Goal: Check status

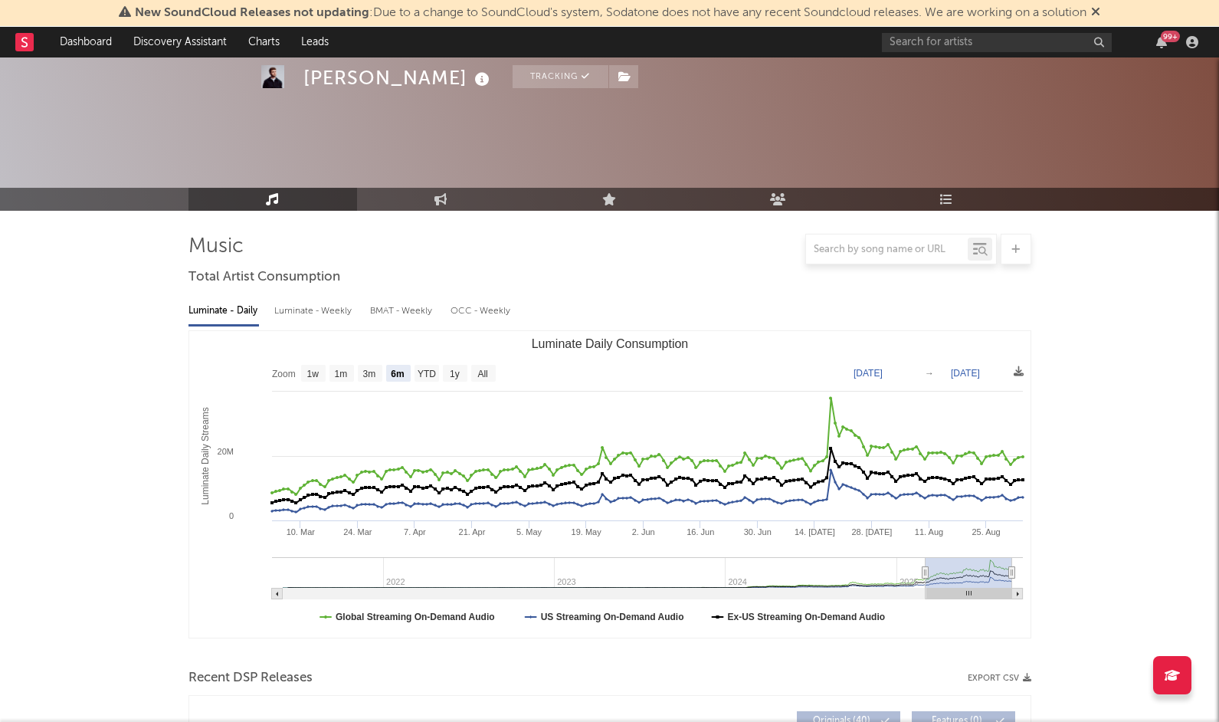
select select "6m"
select select "1w"
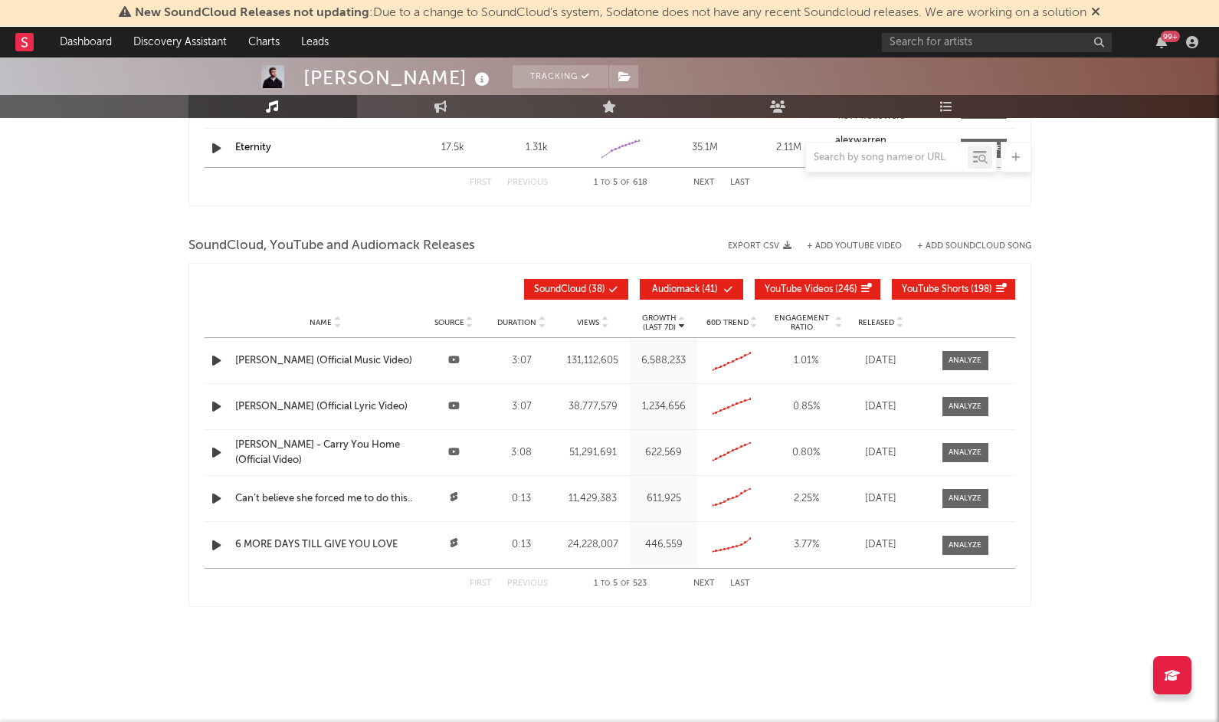
click at [31, 44] on rect at bounding box center [24, 42] width 18 height 18
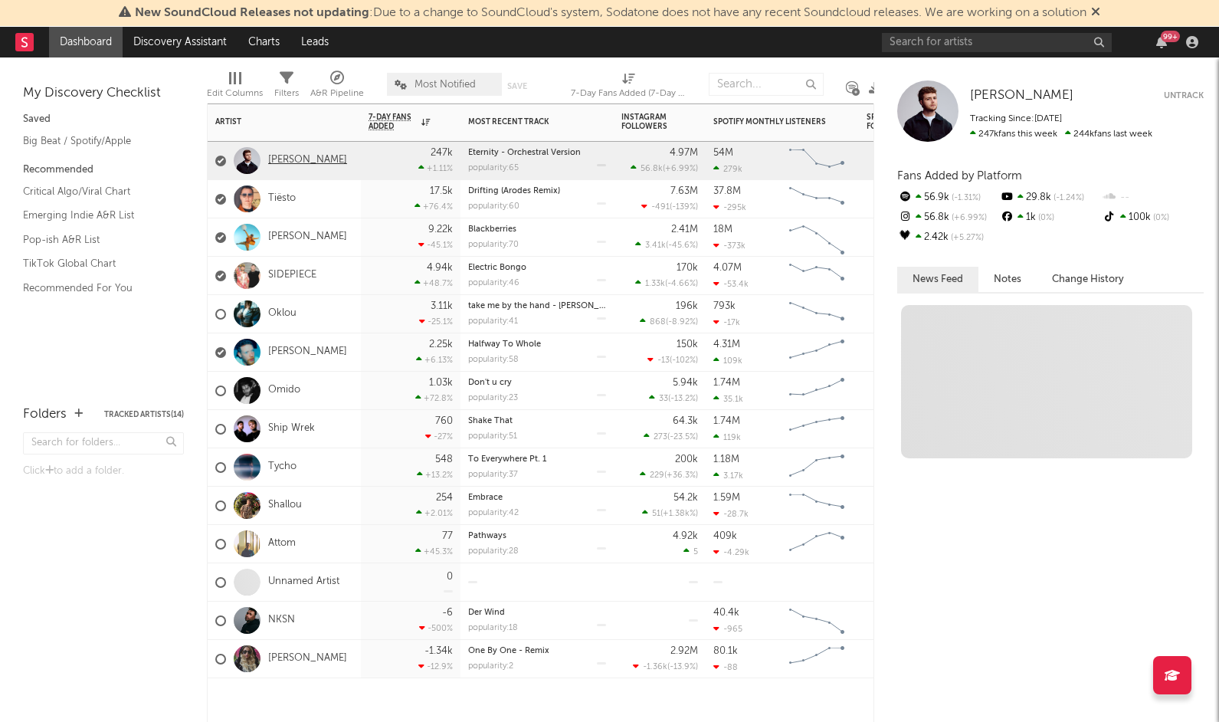
click at [298, 158] on link "[PERSON_NAME]" at bounding box center [307, 160] width 79 height 13
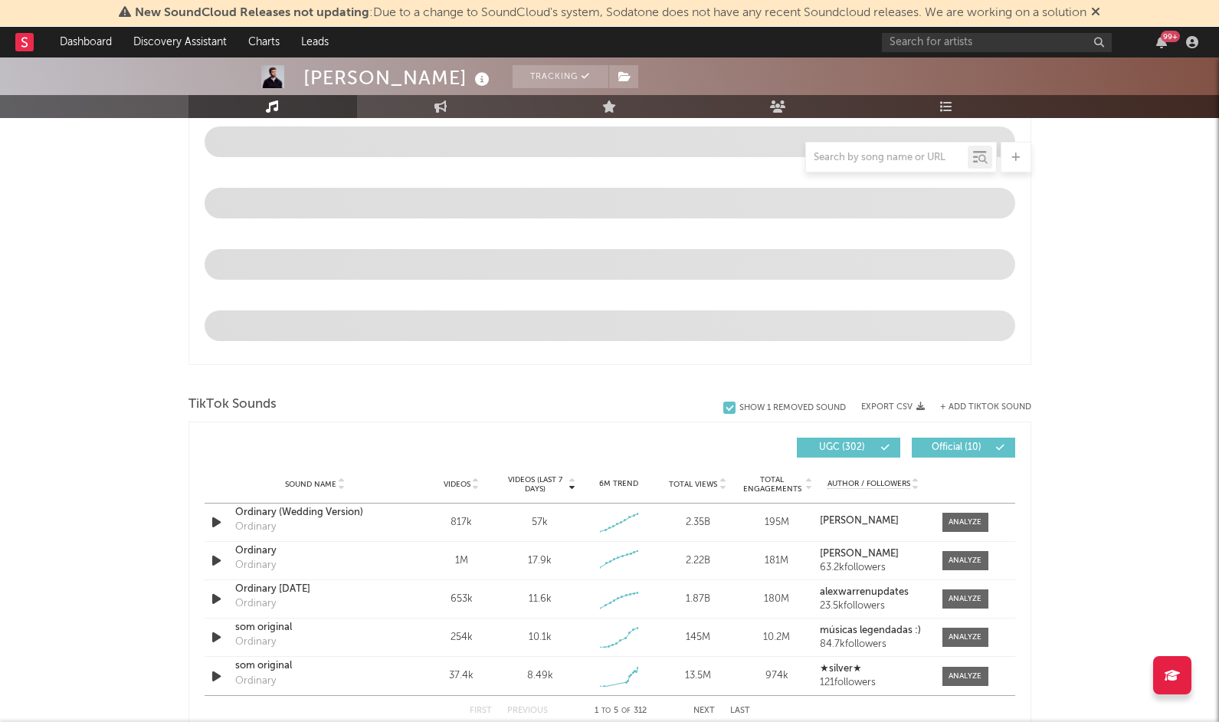
select select "6m"
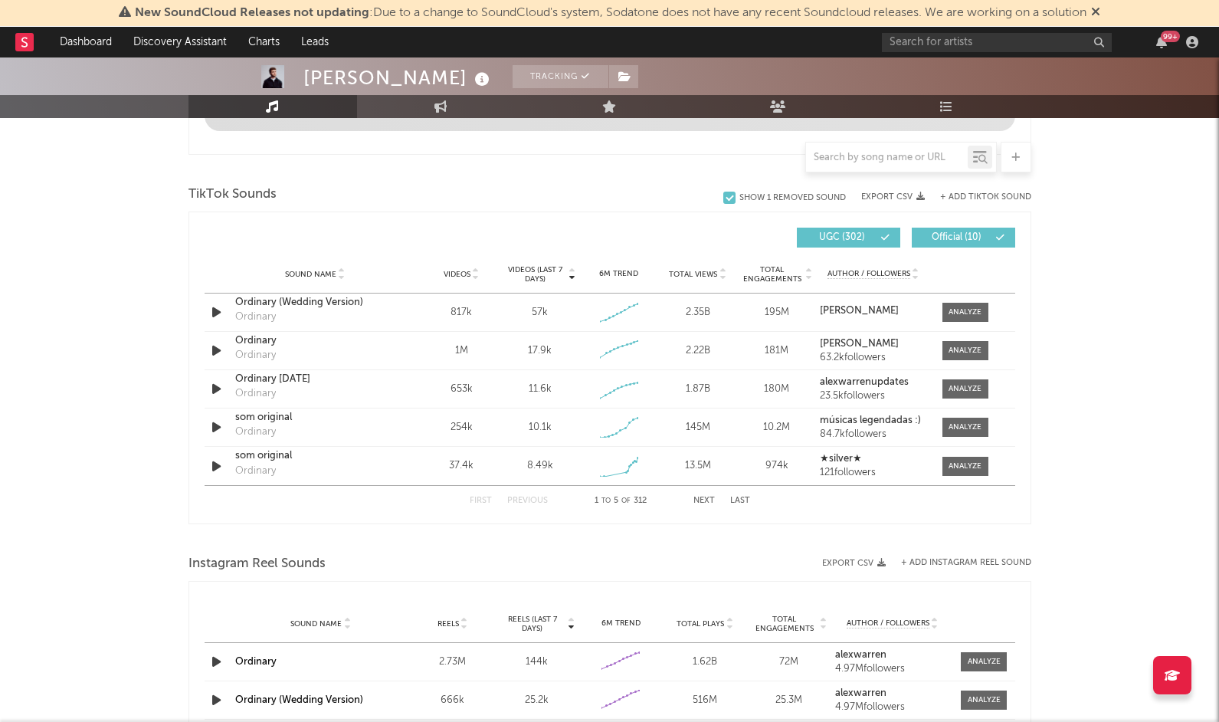
scroll to position [1051, 0]
